Goal: Transaction & Acquisition: Purchase product/service

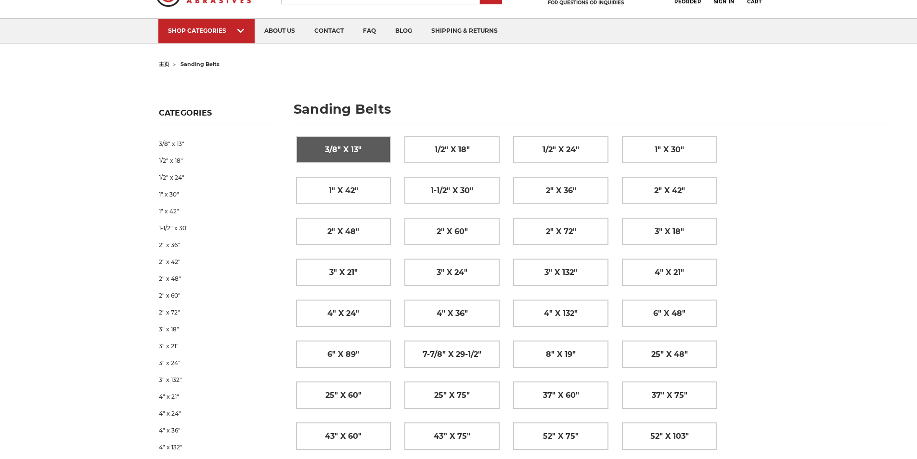
click at [356, 143] on span "3/8" x 13"" at bounding box center [343, 150] width 37 height 16
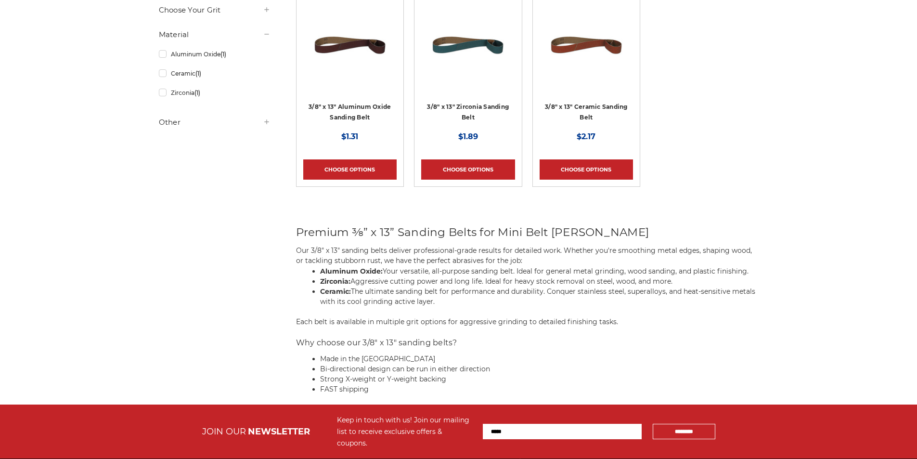
scroll to position [96, 0]
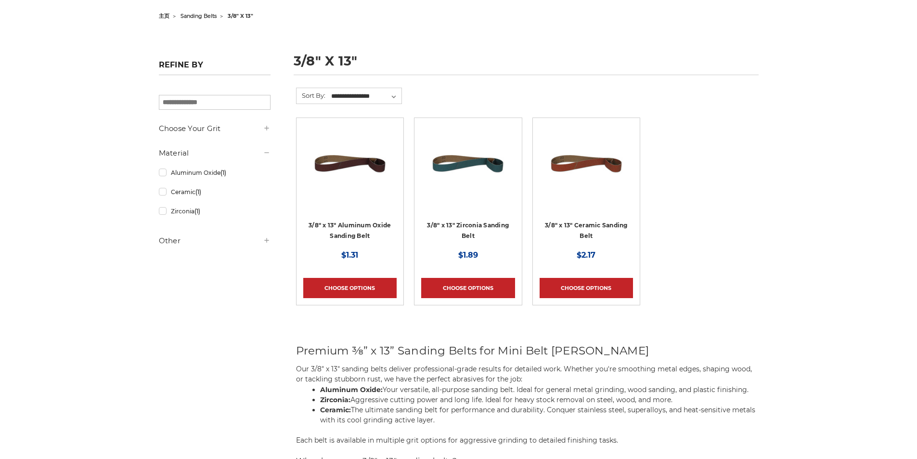
click at [354, 144] on img at bounding box center [350, 163] width 77 height 77
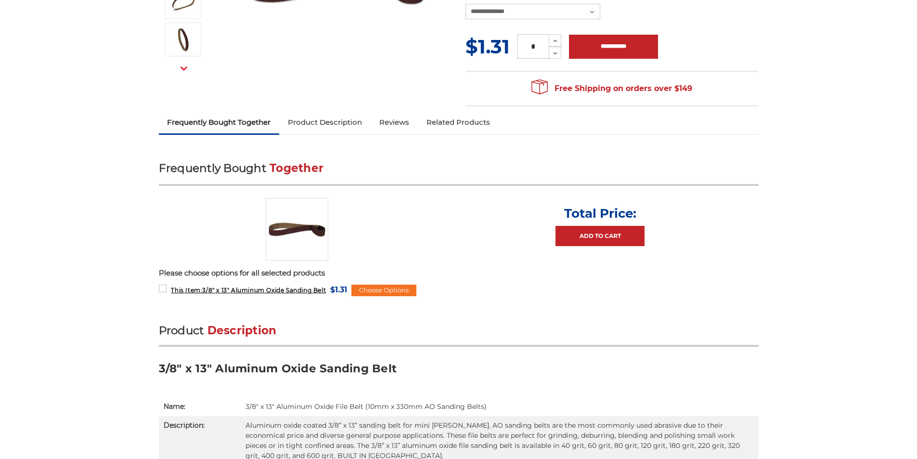
click at [354, 130] on link "Product Description" at bounding box center [324, 122] width 91 height 21
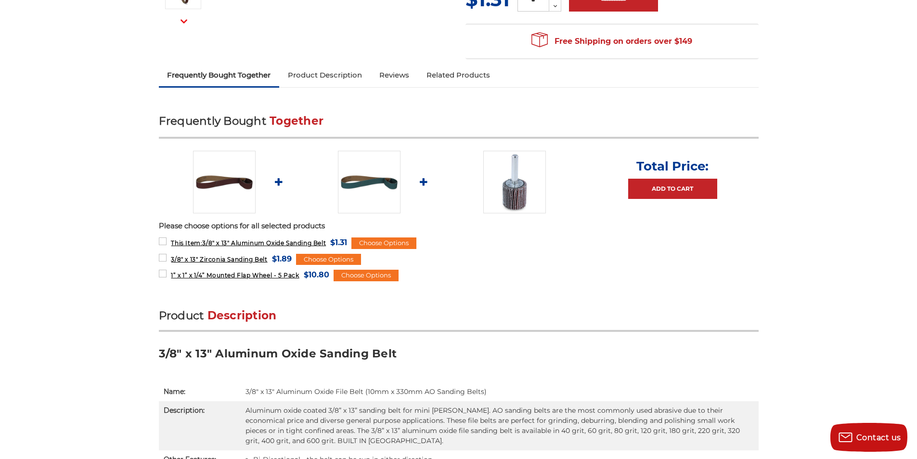
scroll to position [249, 0]
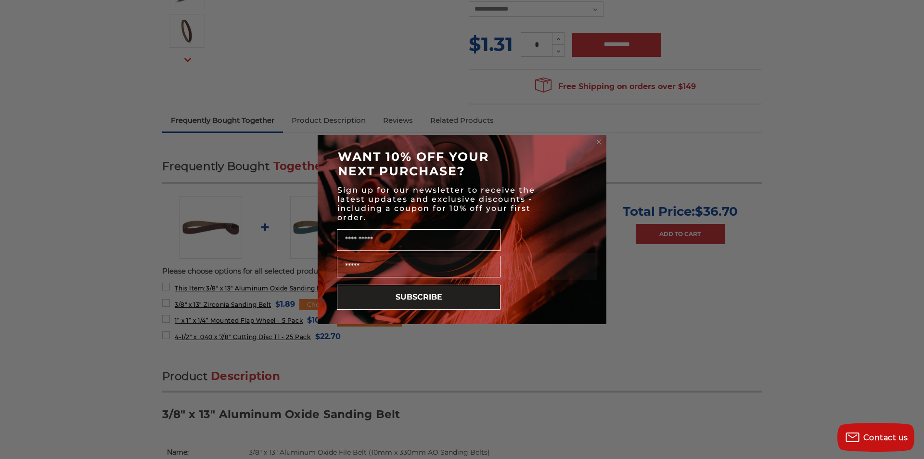
click at [601, 145] on circle "Close dialog" at bounding box center [599, 142] width 9 height 9
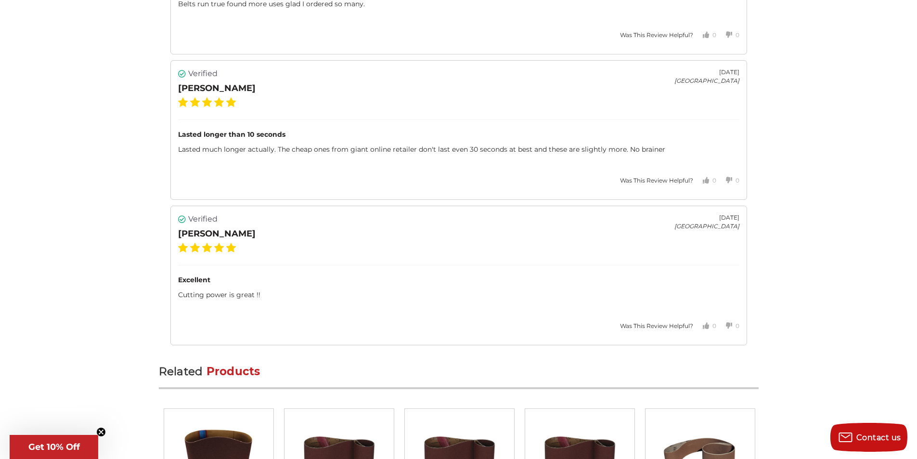
scroll to position [1886, 0]
